Goal: Find specific fact

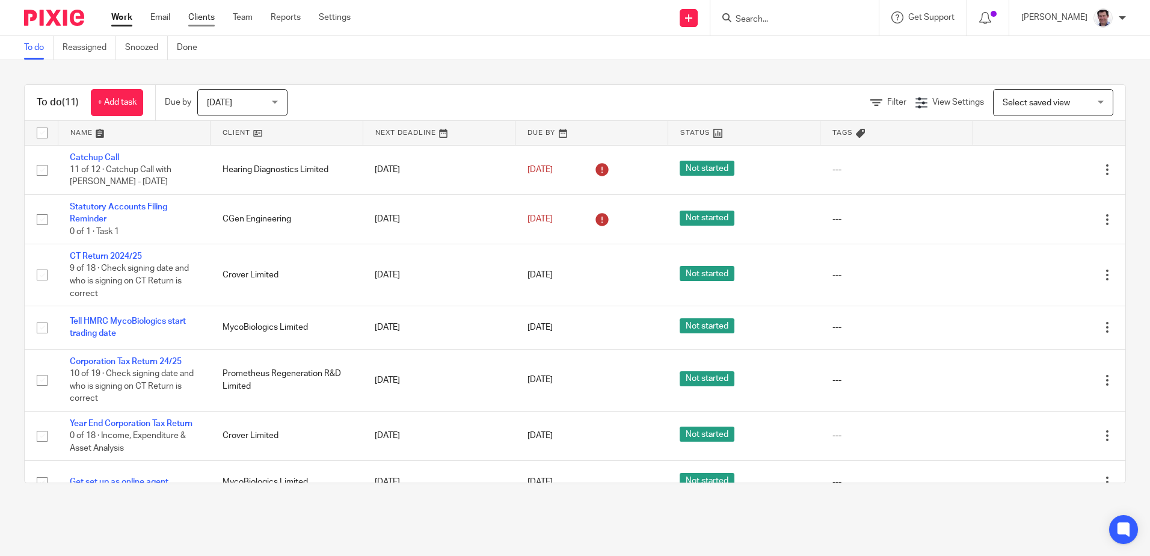
click at [200, 15] on link "Clients" at bounding box center [201, 17] width 26 height 12
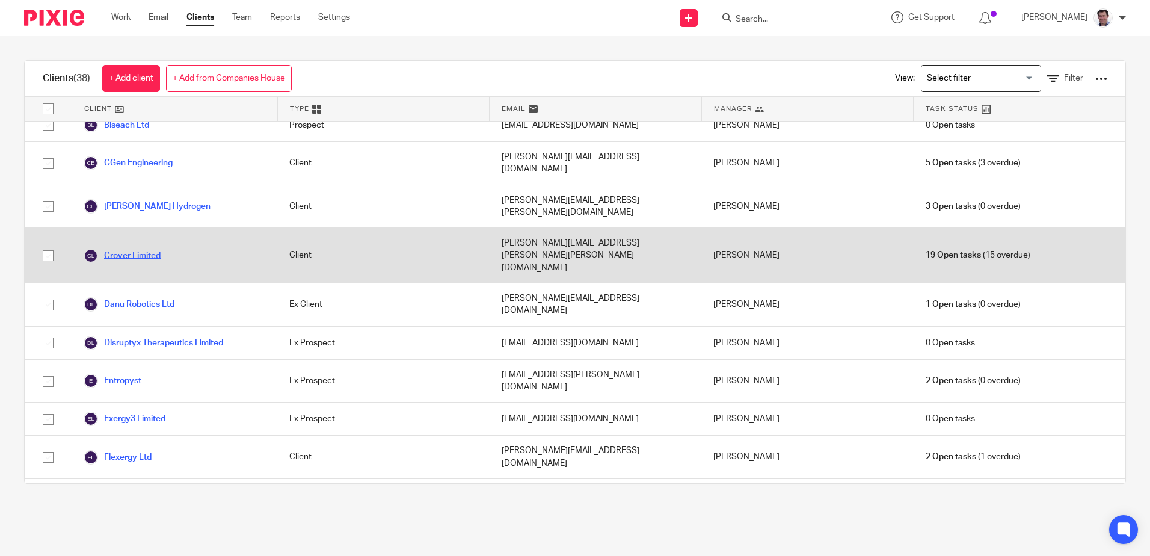
scroll to position [241, 0]
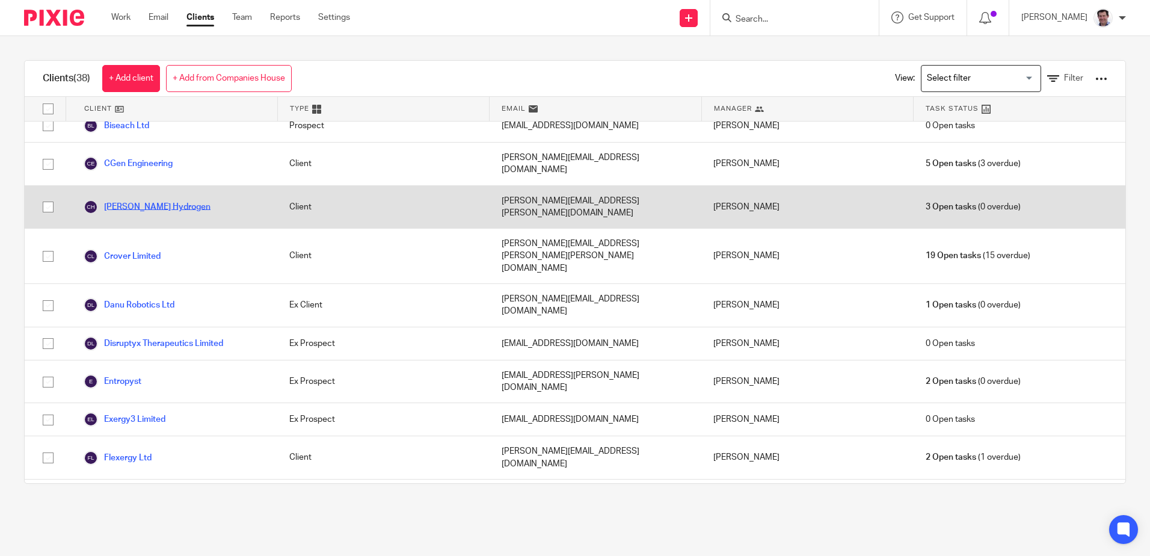
click at [133, 200] on link "[PERSON_NAME] Hydrogen" at bounding box center [147, 207] width 127 height 14
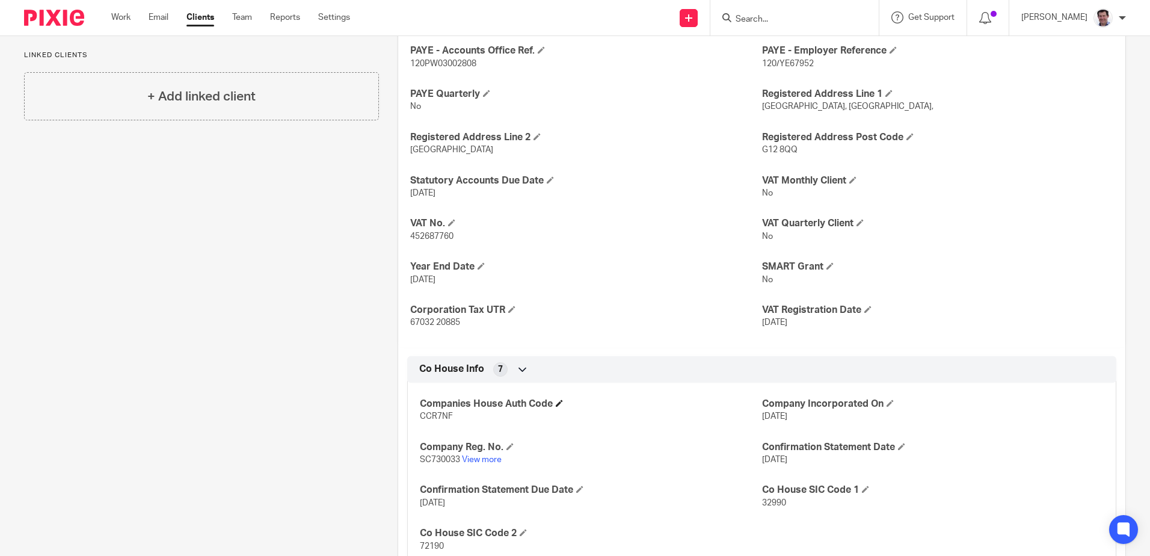
scroll to position [361, 0]
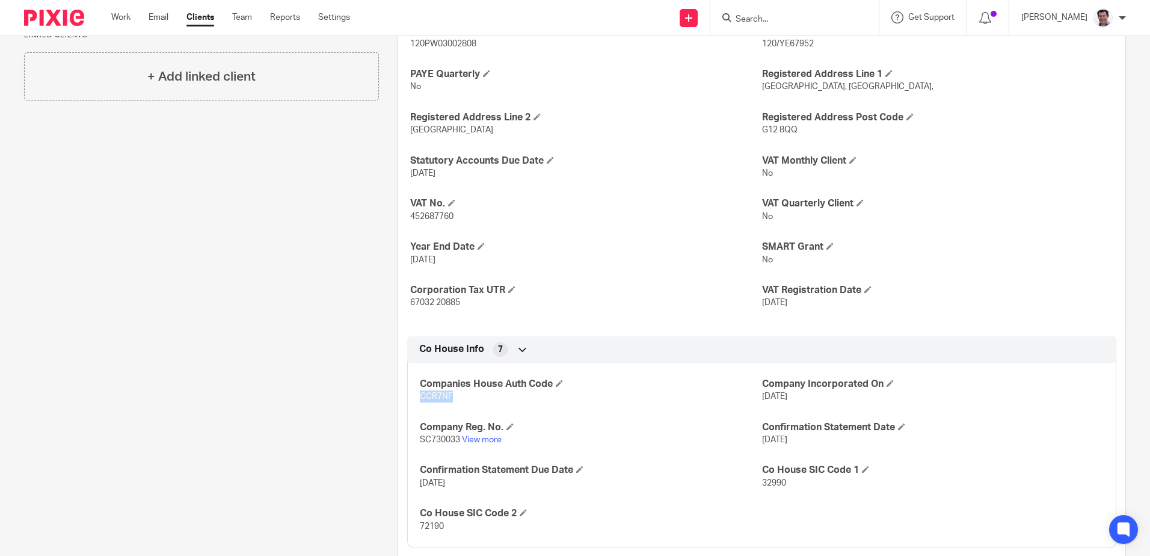
drag, startPoint x: 468, startPoint y: 395, endPoint x: 416, endPoint y: 397, distance: 51.8
click at [416, 397] on div "Companies House Auth Code CCR7NF Company Incorporated On 20 Apr 2022 Company Re…" at bounding box center [761, 451] width 709 height 194
drag, startPoint x: 416, startPoint y: 397, endPoint x: 432, endPoint y: 392, distance: 17.1
copy span "CCR7NF"
